Goal: Information Seeking & Learning: Learn about a topic

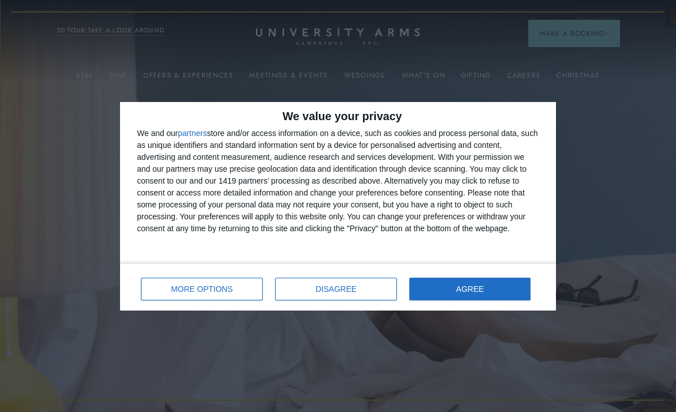
click at [482, 287] on span "AGREE" at bounding box center [470, 289] width 28 height 8
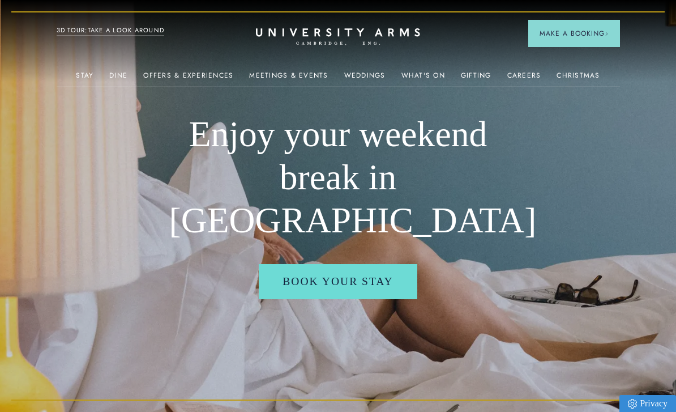
click at [417, 142] on img at bounding box center [401, 142] width 123 height 82
click at [516, 238] on span "Cosy Rooms" at bounding box center [542, 238] width 125 height 13
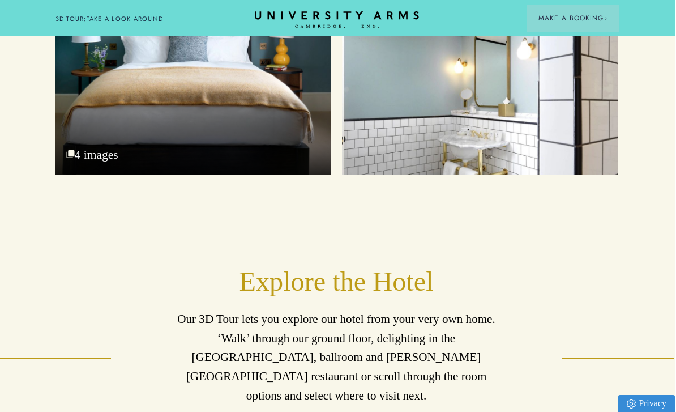
scroll to position [1427, 1]
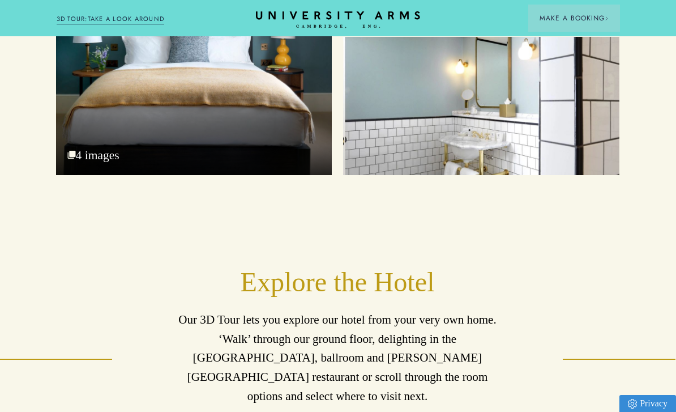
click at [284, 166] on div "Cosy Bed 4 images" at bounding box center [194, 34] width 276 height 282
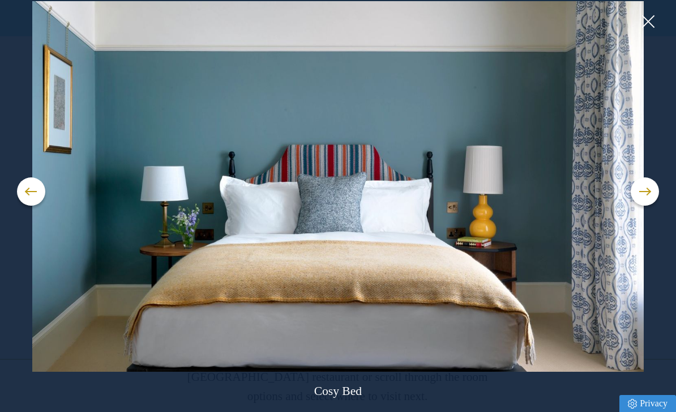
click at [642, 192] on span at bounding box center [644, 191] width 11 height 1
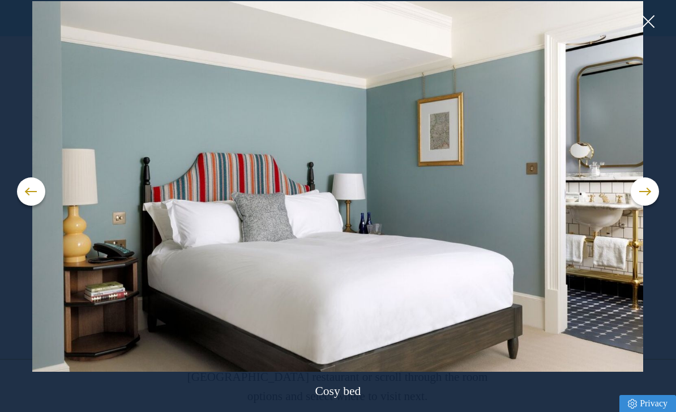
click at [637, 206] on button at bounding box center [645, 191] width 28 height 28
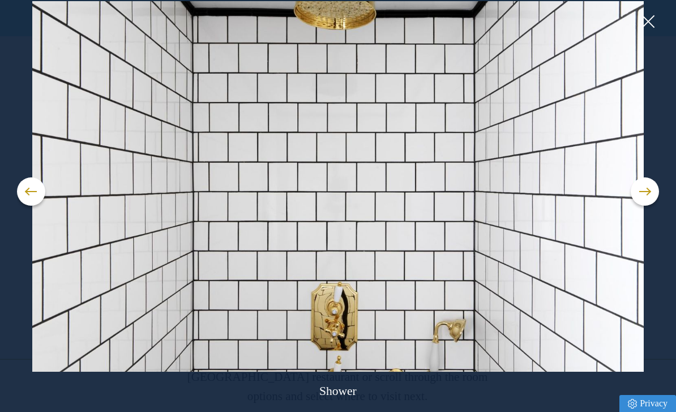
click at [648, 206] on button at bounding box center [645, 191] width 28 height 28
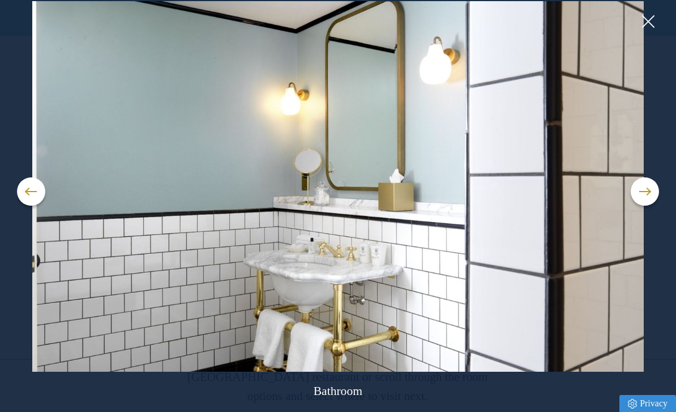
click at [634, 206] on button at bounding box center [645, 191] width 28 height 28
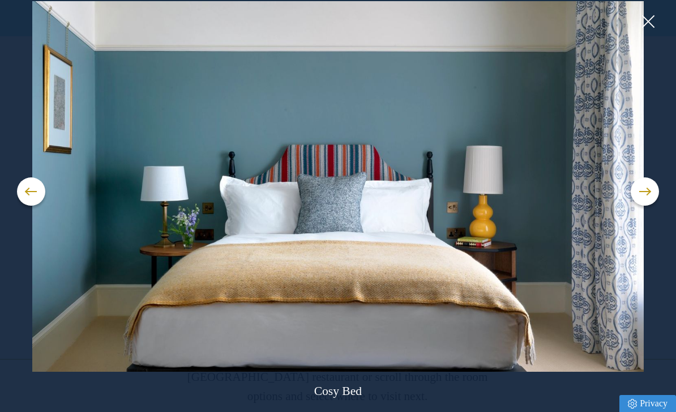
click at [626, 215] on img at bounding box center [338, 186] width 642 height 370
click at [633, 206] on button at bounding box center [645, 191] width 28 height 28
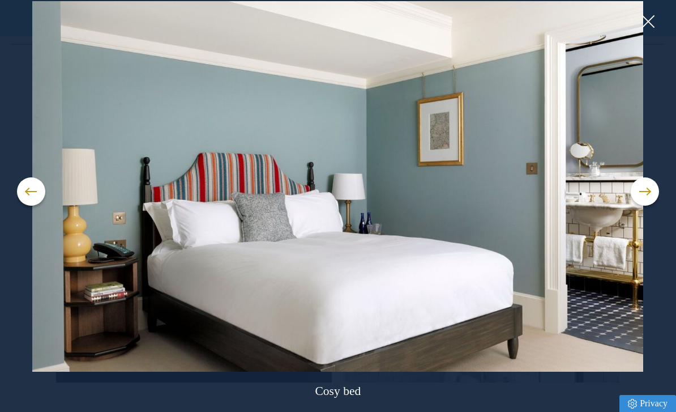
scroll to position [1174, 1]
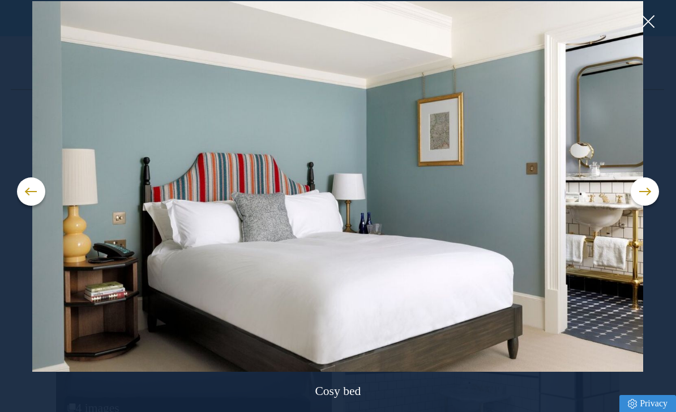
click at [654, 12] on img at bounding box center [338, 186] width 642 height 370
click at [648, 22] on button at bounding box center [647, 21] width 17 height 17
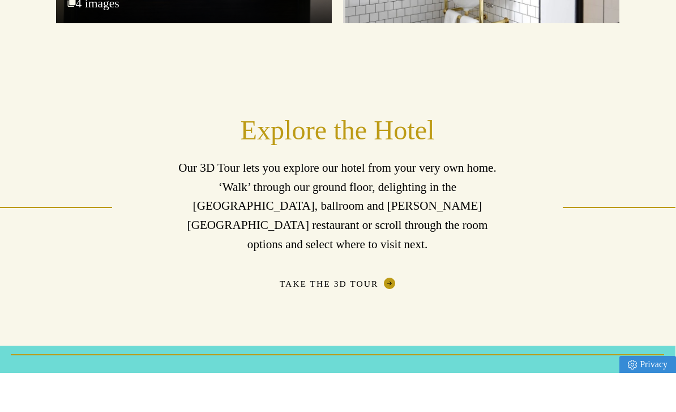
scroll to position [1541, 1]
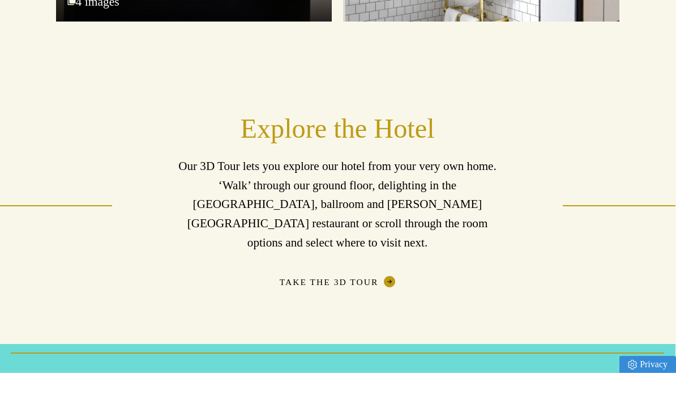
click at [352, 315] on link "Take the 3D Tour" at bounding box center [338, 320] width 116 height 11
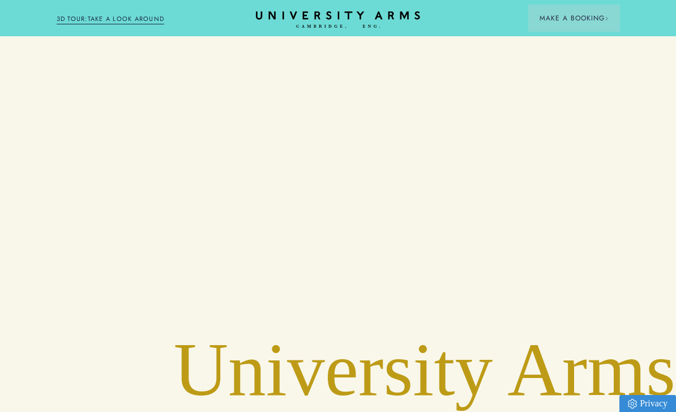
scroll to position [2209, 1]
